Goal: Task Accomplishment & Management: Manage account settings

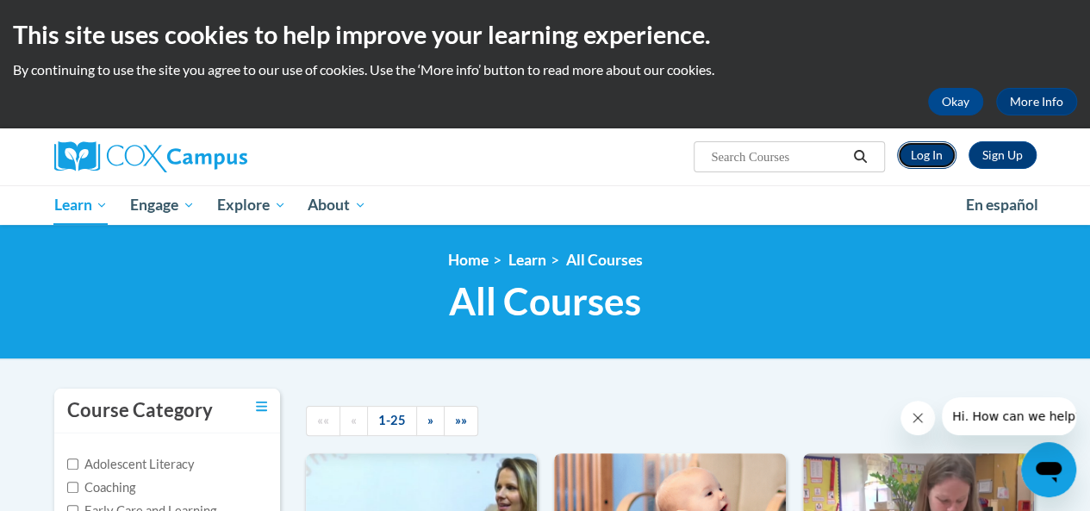
click at [930, 153] on link "Log In" at bounding box center [926, 155] width 59 height 28
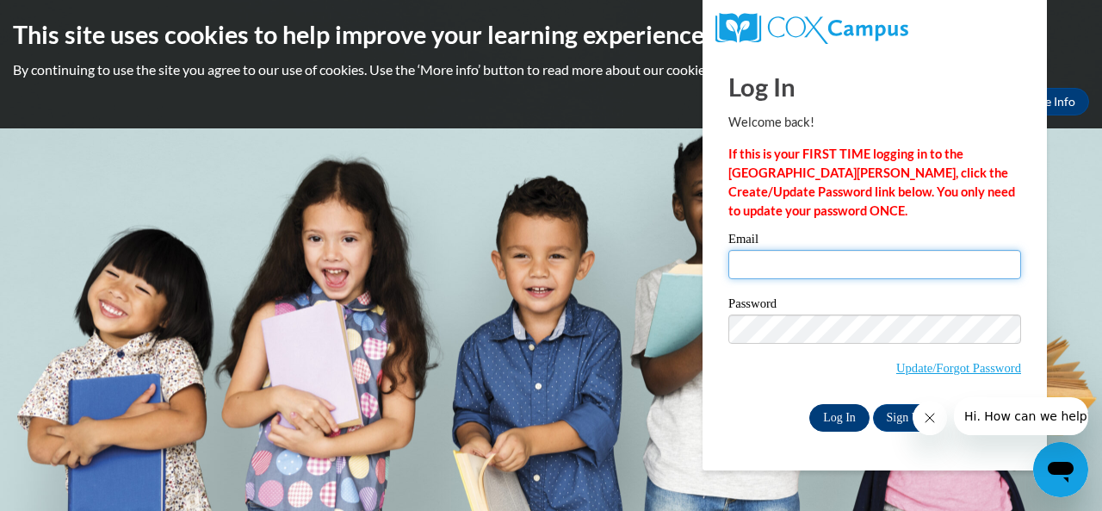
type input "e044622@muscogee.k12.ga.us"
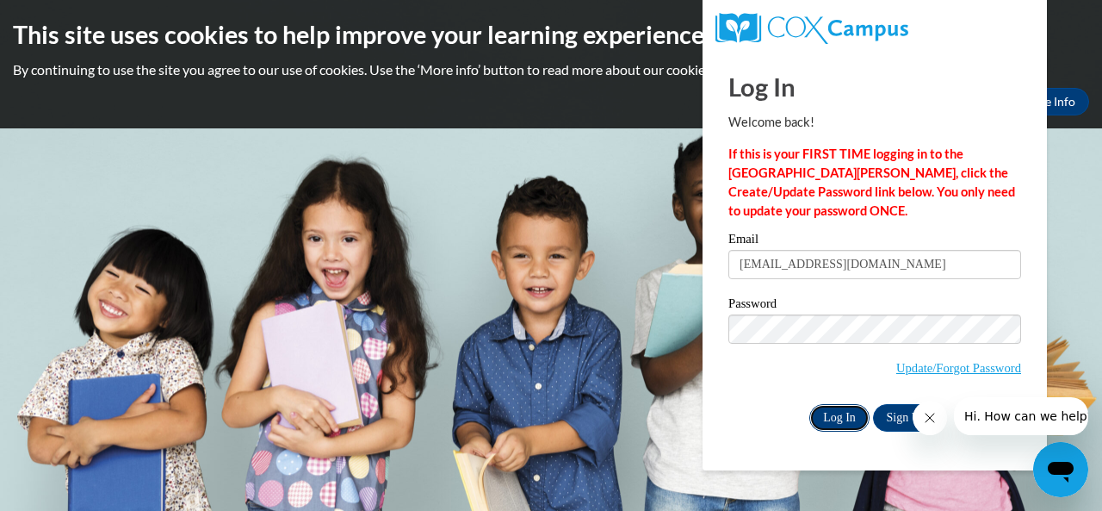
drag, startPoint x: 830, startPoint y: 416, endPoint x: 840, endPoint y: 416, distance: 9.5
click at [841, 419] on input "Log In" at bounding box center [840, 418] width 60 height 28
